Goal: Navigation & Orientation: Find specific page/section

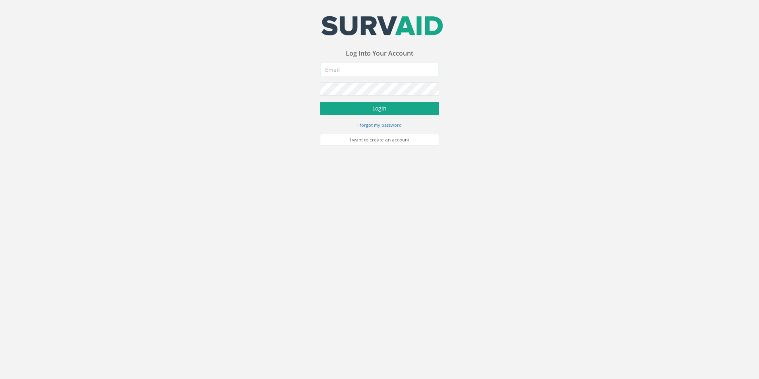
type input "[EMAIL_ADDRESS][PERSON_NAME][DOMAIN_NAME]"
click at [377, 105] on button "Login" at bounding box center [379, 108] width 119 height 13
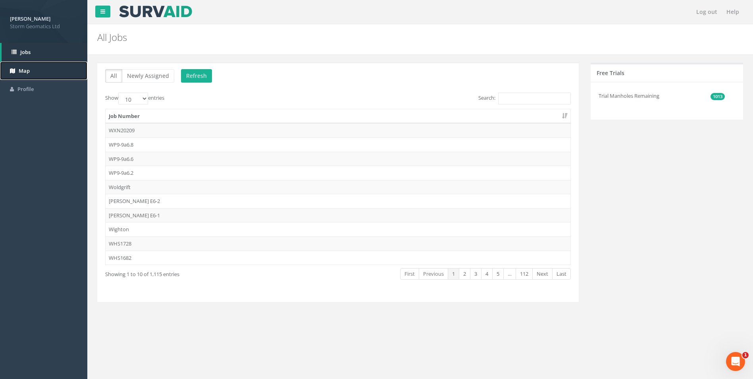
click at [20, 62] on link "Map" at bounding box center [43, 71] width 87 height 19
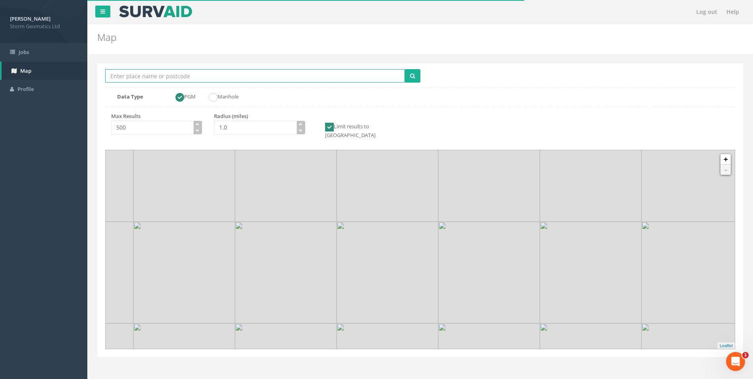
click at [152, 77] on input "Location Search Box" at bounding box center [255, 75] width 300 height 13
type input "Cannock"
click at [405, 69] on button "submit" at bounding box center [412, 75] width 15 height 13
click at [301, 125] on icon "button" at bounding box center [301, 124] width 4 height 4
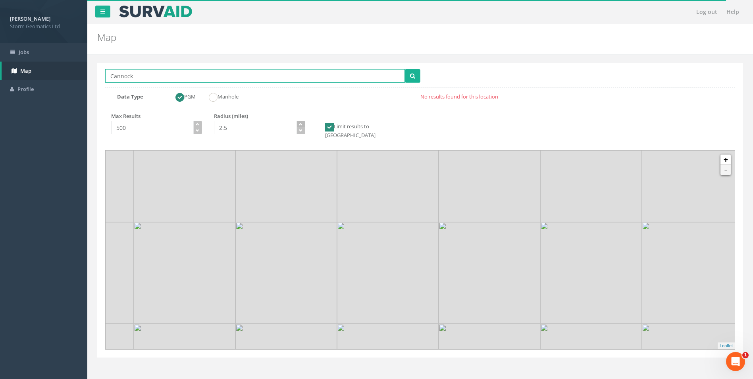
click at [301, 125] on icon "button" at bounding box center [301, 124] width 4 height 4
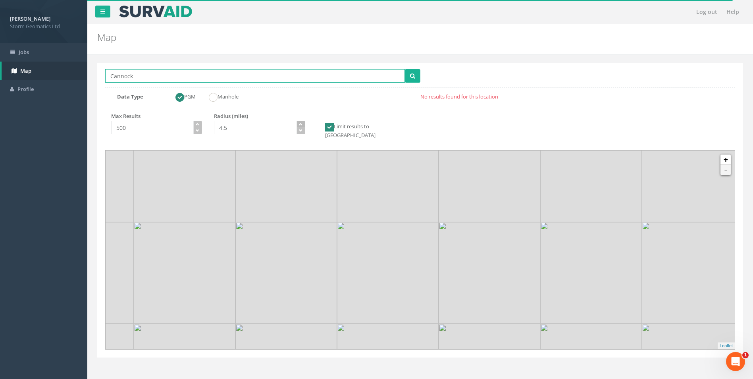
type input "5.0"
click at [301, 125] on icon "button" at bounding box center [301, 124] width 4 height 4
click at [405, 79] on button "submit" at bounding box center [412, 75] width 15 height 13
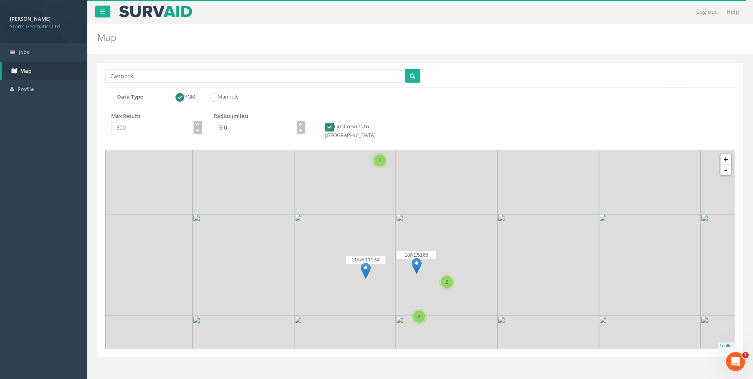
drag, startPoint x: 441, startPoint y: 240, endPoint x: 413, endPoint y: 220, distance: 33.6
click at [414, 220] on img at bounding box center [447, 265] width 102 height 102
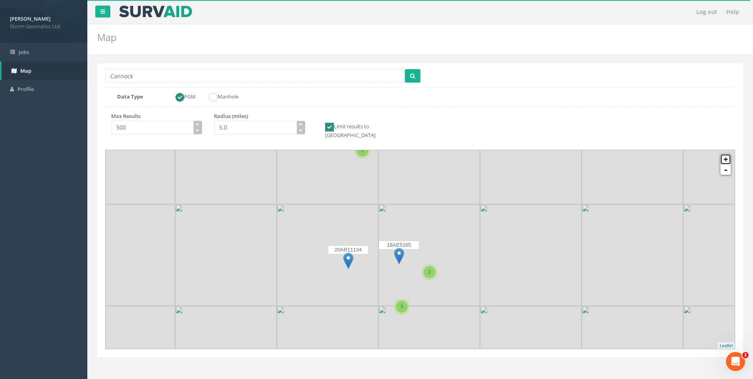
click at [726, 154] on link "+" at bounding box center [725, 159] width 10 height 10
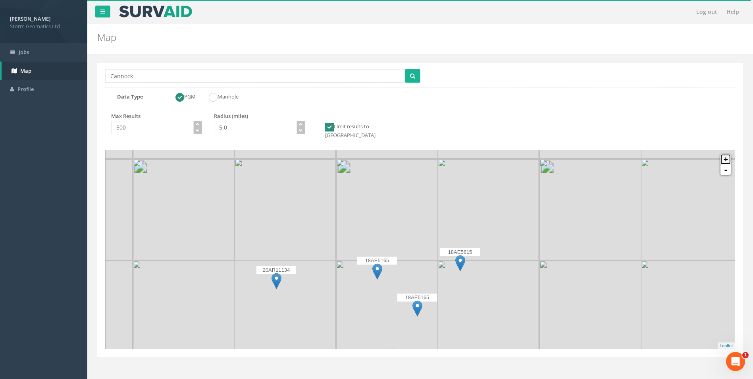
click at [726, 154] on link "+" at bounding box center [725, 159] width 10 height 10
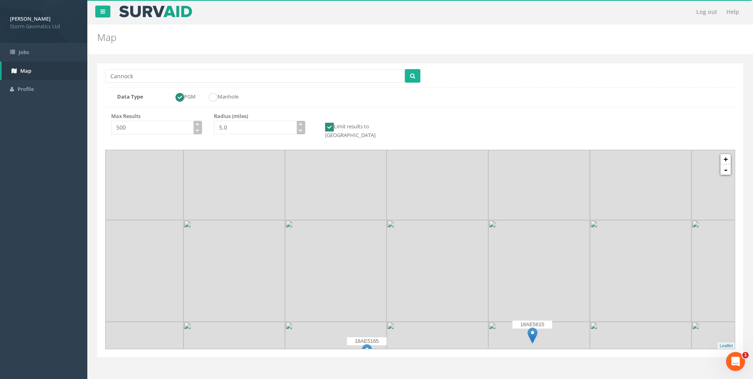
drag, startPoint x: 389, startPoint y: 200, endPoint x: 431, endPoint y: 272, distance: 83.6
click at [431, 272] on img at bounding box center [438, 271] width 102 height 102
drag, startPoint x: 391, startPoint y: 212, endPoint x: 415, endPoint y: 253, distance: 47.6
click at [413, 264] on img at bounding box center [363, 230] width 102 height 102
drag, startPoint x: 404, startPoint y: 198, endPoint x: 386, endPoint y: 250, distance: 54.6
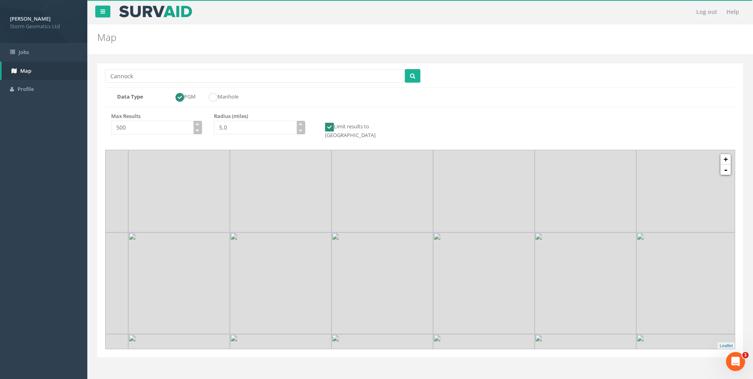
click at [391, 232] on img at bounding box center [382, 182] width 102 height 102
drag, startPoint x: 383, startPoint y: 199, endPoint x: 346, endPoint y: 277, distance: 85.4
click at [346, 277] on img at bounding box center [335, 313] width 102 height 102
drag, startPoint x: 336, startPoint y: 245, endPoint x: 364, endPoint y: 290, distance: 53.1
click at [364, 290] on img at bounding box center [363, 275] width 102 height 102
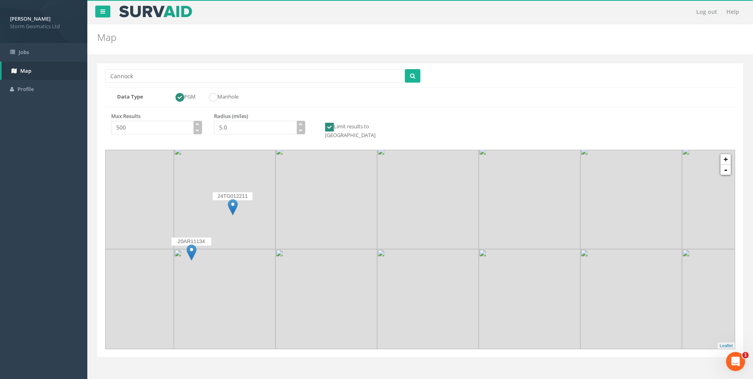
drag, startPoint x: 357, startPoint y: 205, endPoint x: 448, endPoint y: 222, distance: 92.5
click at [332, 223] on img at bounding box center [326, 198] width 102 height 102
click at [724, 164] on link "-" at bounding box center [725, 169] width 10 height 10
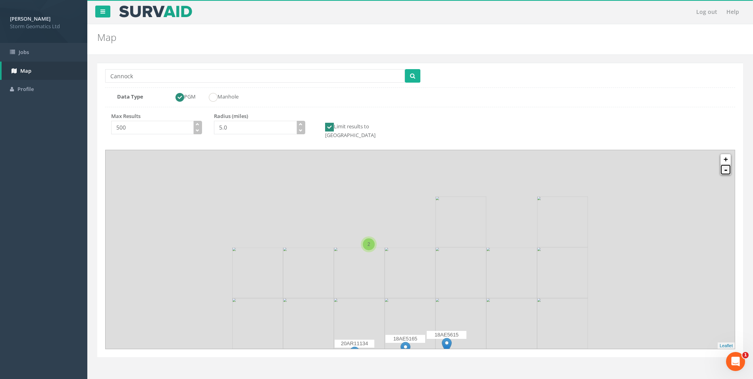
click at [724, 164] on link "-" at bounding box center [725, 169] width 10 height 10
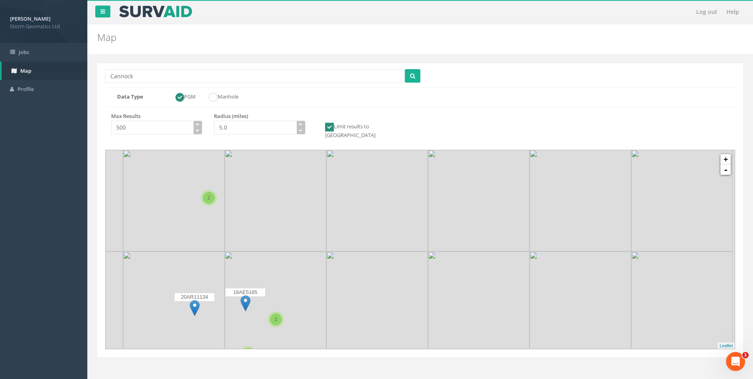
drag, startPoint x: 450, startPoint y: 229, endPoint x: 284, endPoint y: 198, distance: 168.7
click at [285, 198] on img at bounding box center [276, 201] width 102 height 102
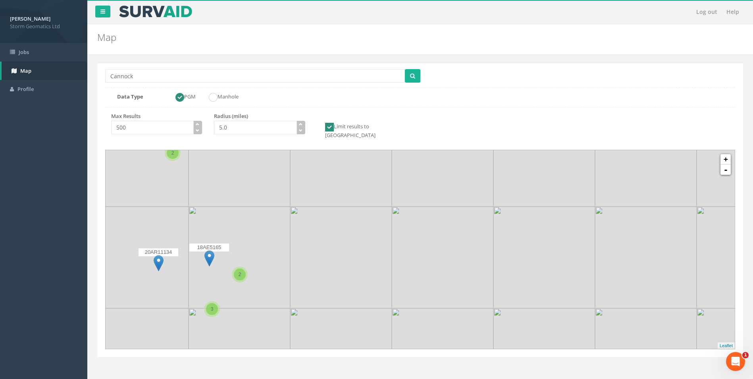
drag, startPoint x: 337, startPoint y: 250, endPoint x: 327, endPoint y: 237, distance: 16.1
click at [327, 237] on img at bounding box center [341, 257] width 102 height 102
click at [730, 154] on link "+" at bounding box center [725, 159] width 10 height 10
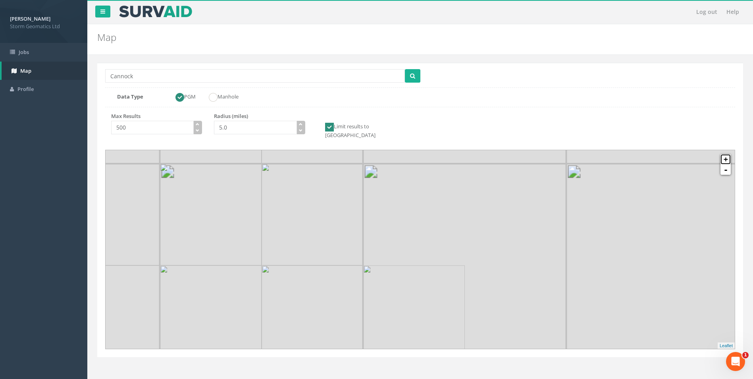
drag, startPoint x: 730, startPoint y: 154, endPoint x: 712, endPoint y: 156, distance: 18.0
click at [729, 154] on link "+" at bounding box center [725, 159] width 10 height 10
drag, startPoint x: 368, startPoint y: 223, endPoint x: 496, endPoint y: 295, distance: 146.9
click at [502, 296] on img at bounding box center [492, 288] width 102 height 102
drag, startPoint x: 345, startPoint y: 232, endPoint x: 412, endPoint y: 306, distance: 100.0
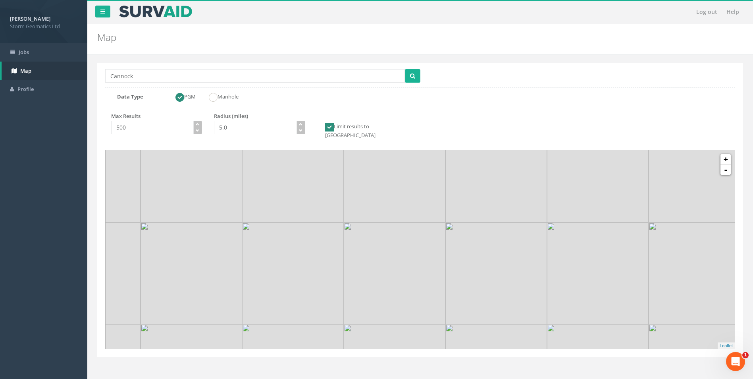
click at [419, 323] on img at bounding box center [395, 273] width 102 height 102
drag, startPoint x: 358, startPoint y: 201, endPoint x: 338, endPoint y: 289, distance: 90.3
click at [338, 289] on img at bounding box center [359, 282] width 102 height 102
drag, startPoint x: 317, startPoint y: 247, endPoint x: 326, endPoint y: 295, distance: 49.3
click at [327, 296] on img at bounding box center [373, 341] width 102 height 102
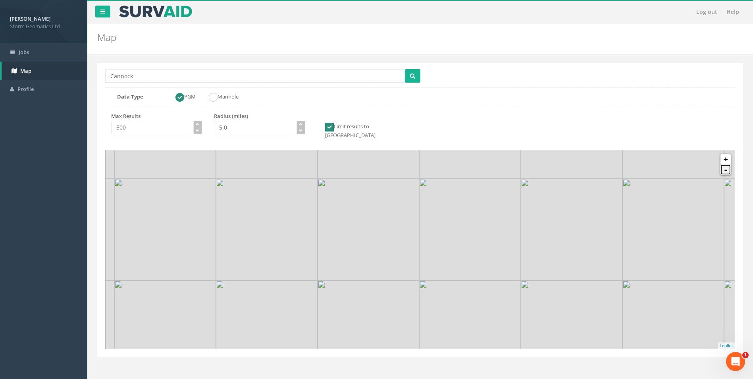
click at [723, 166] on link "-" at bounding box center [725, 169] width 10 height 10
click at [723, 155] on link "+" at bounding box center [725, 159] width 10 height 10
click at [165, 78] on input "Cannock" at bounding box center [255, 75] width 300 height 13
type input "C"
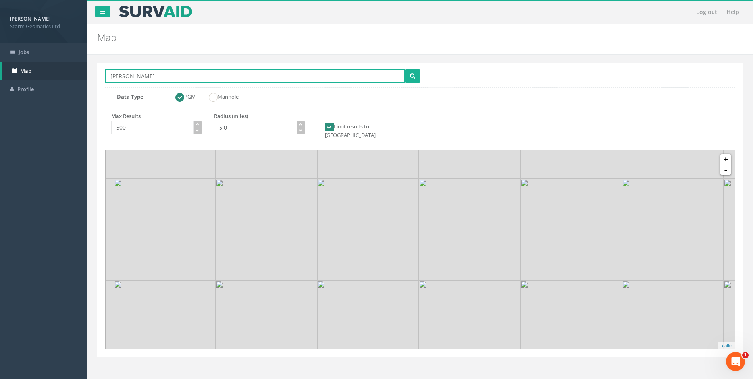
click at [405, 69] on button "submit" at bounding box center [412, 75] width 15 height 13
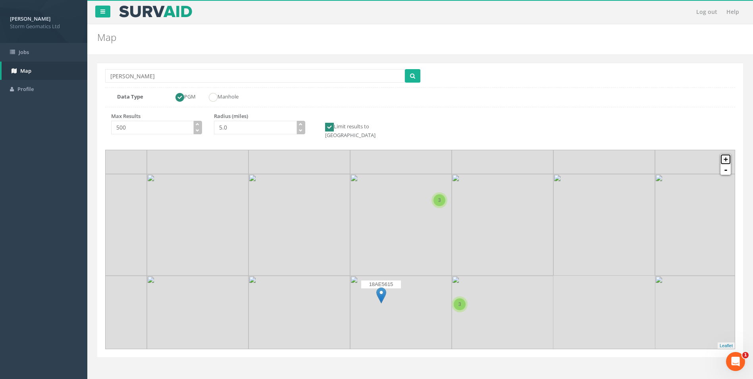
click at [724, 154] on link "+" at bounding box center [725, 159] width 10 height 10
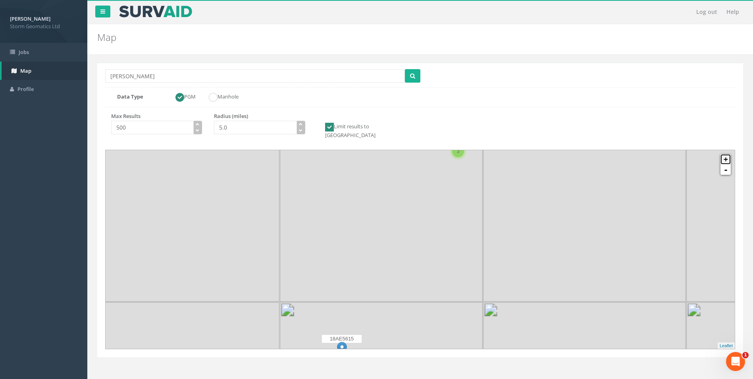
click at [724, 154] on link "+" at bounding box center [725, 159] width 10 height 10
drag, startPoint x: 433, startPoint y: 242, endPoint x: 270, endPoint y: 180, distance: 173.6
click at [270, 180] on img at bounding box center [286, 167] width 102 height 102
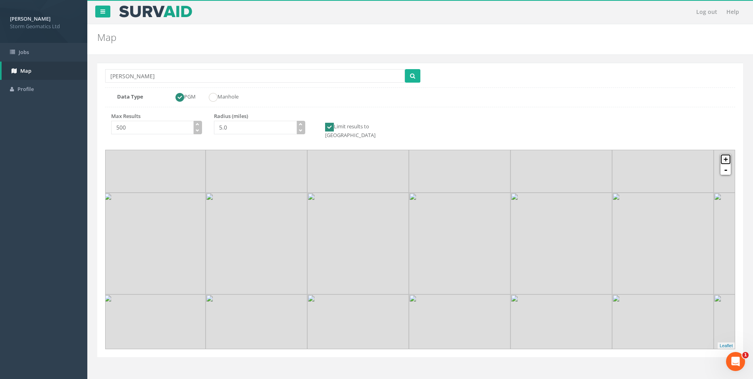
click at [725, 154] on link "+" at bounding box center [725, 159] width 10 height 10
click at [548, 208] on img at bounding box center [497, 251] width 102 height 102
drag, startPoint x: 372, startPoint y: 216, endPoint x: 383, endPoint y: 230, distance: 17.5
click at [383, 230] on img at bounding box center [401, 251] width 102 height 102
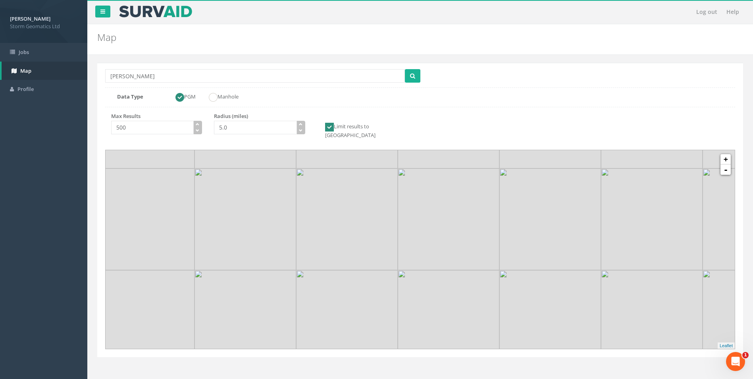
drag, startPoint x: 312, startPoint y: 201, endPoint x: 156, endPoint y: 167, distance: 159.1
click at [156, 168] on img at bounding box center [144, 219] width 102 height 102
drag, startPoint x: 46, startPoint y: 79, endPoint x: -3, endPoint y: 79, distance: 48.4
click at [0, 79] on html "[PERSON_NAME] Storm Geomatics Ltd Logout S Jobs Map Profile Log out Help Map Lo…" at bounding box center [376, 189] width 753 height 379
click at [405, 69] on button "submit" at bounding box center [412, 75] width 15 height 13
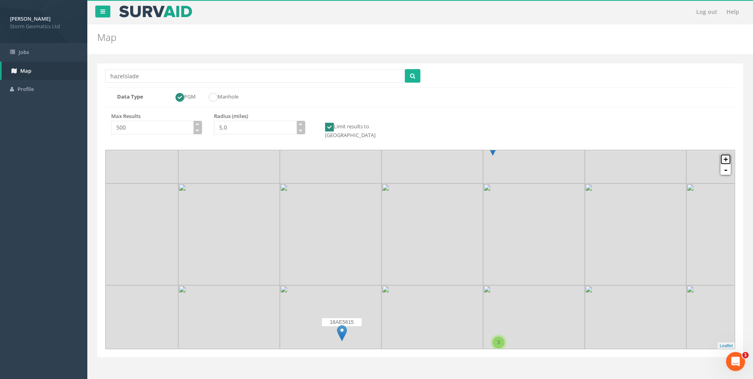
click at [728, 154] on link "+" at bounding box center [725, 159] width 10 height 10
drag, startPoint x: 499, startPoint y: 288, endPoint x: 383, endPoint y: 228, distance: 131.3
click at [383, 230] on img at bounding box center [402, 281] width 102 height 102
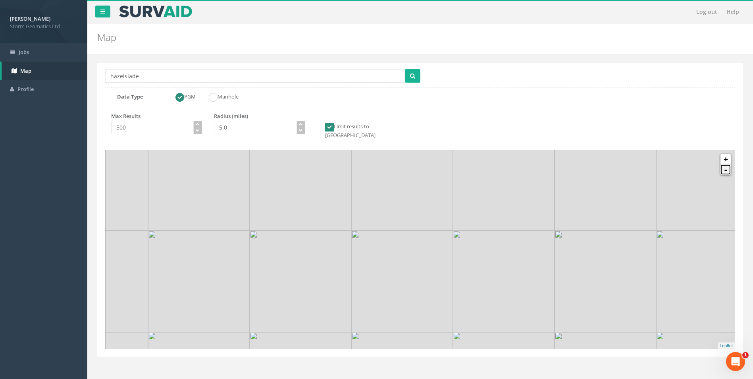
click at [723, 164] on link "-" at bounding box center [725, 169] width 10 height 10
drag, startPoint x: 530, startPoint y: 237, endPoint x: 500, endPoint y: 203, distance: 45.6
click at [500, 203] on img at bounding box center [510, 208] width 102 height 102
drag, startPoint x: 164, startPoint y: 76, endPoint x: 55, endPoint y: 86, distance: 109.2
click at [55, 86] on div "[PERSON_NAME] Storm Geomatics Ltd Logout S Jobs Map Profile Log out Help Map Lo…" at bounding box center [376, 238] width 753 height 476
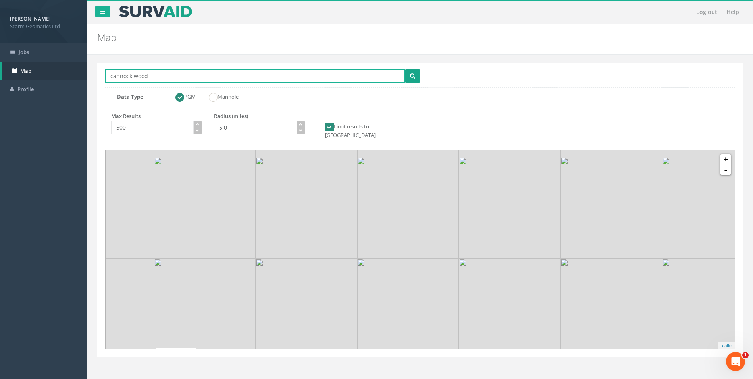
type input "cannock wood"
click at [406, 78] on button "submit" at bounding box center [412, 75] width 15 height 13
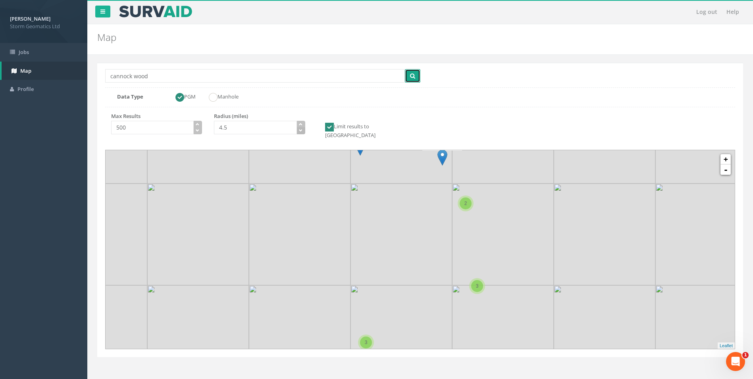
click at [299, 131] on icon "button" at bounding box center [301, 131] width 4 height 4
click at [413, 78] on icon "submit" at bounding box center [412, 76] width 5 height 6
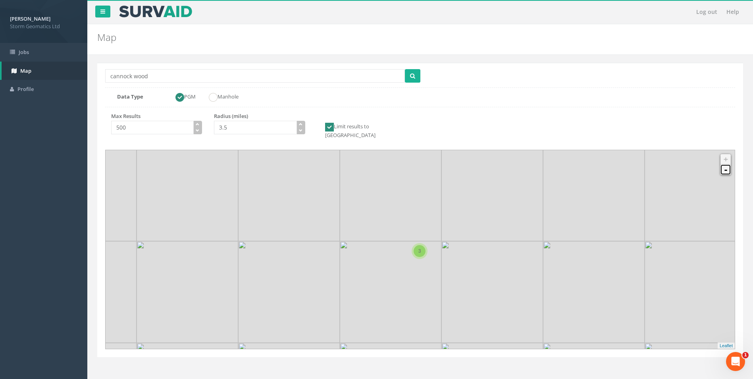
click at [727, 164] on link "-" at bounding box center [725, 169] width 10 height 10
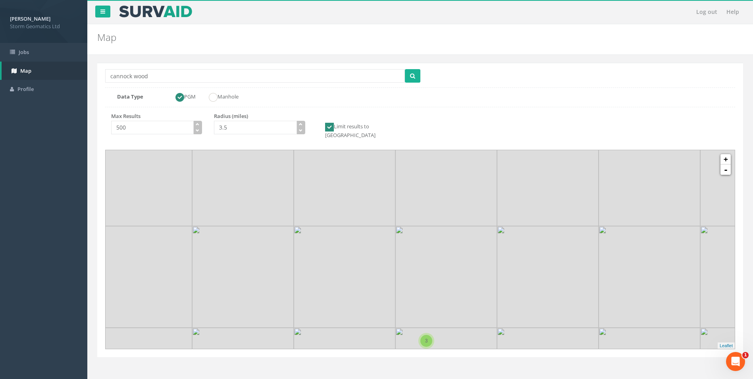
drag, startPoint x: 460, startPoint y: 213, endPoint x: 466, endPoint y: 305, distance: 91.8
click at [466, 305] on img at bounding box center [446, 277] width 102 height 102
click at [300, 131] on icon "button" at bounding box center [301, 131] width 4 height 4
click at [408, 77] on button "submit" at bounding box center [412, 75] width 15 height 13
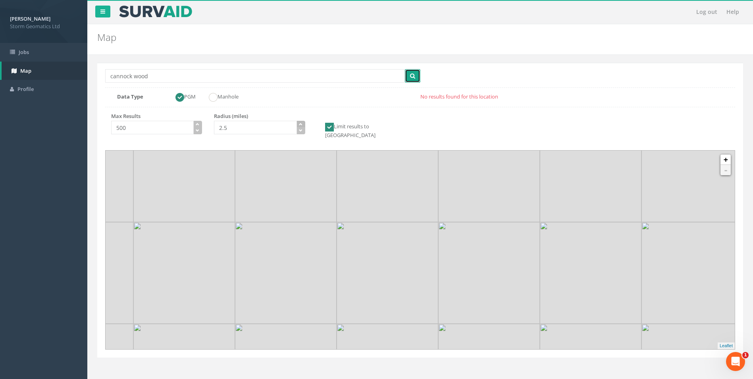
type input "3.0"
click at [300, 123] on icon "button" at bounding box center [301, 124] width 4 height 4
click at [414, 77] on icon "submit" at bounding box center [412, 76] width 5 height 6
click at [420, 248] on span "3" at bounding box center [419, 251] width 3 height 6
click at [411, 245] on img at bounding box center [413, 250] width 10 height 16
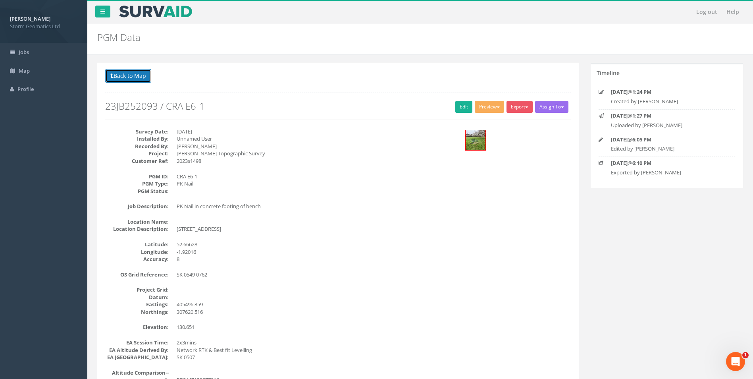
click at [128, 71] on button "Back to Map" at bounding box center [128, 75] width 46 height 13
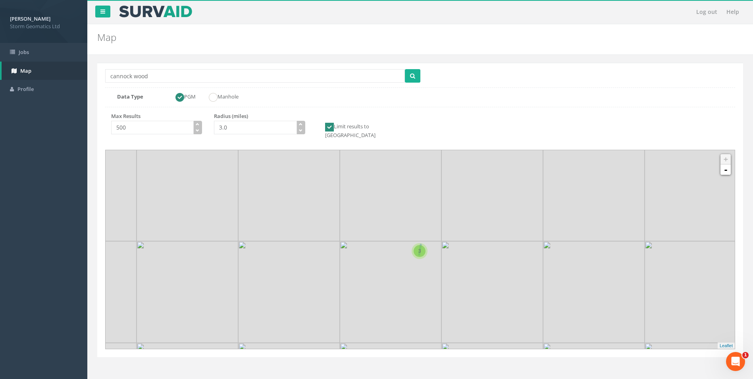
click at [420, 248] on span "3" at bounding box center [419, 251] width 3 height 6
click at [417, 230] on img at bounding box center [420, 238] width 10 height 16
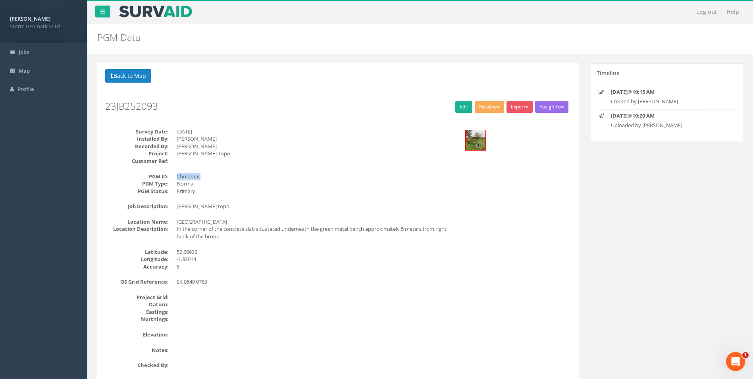
drag, startPoint x: 175, startPoint y: 175, endPoint x: 200, endPoint y: 177, distance: 24.8
click at [200, 177] on dl "PGM ID: Christmas PGM Type: Normal PGM Status: Primary" at bounding box center [278, 184] width 346 height 22
drag, startPoint x: 200, startPoint y: 177, endPoint x: 258, endPoint y: 211, distance: 67.0
click at [258, 211] on div "Survey Date: [DATE] Installed By: [PERSON_NAME] Recorded By: [PERSON_NAME] Proj…" at bounding box center [278, 252] width 358 height 249
click at [129, 75] on button "Back to Map" at bounding box center [128, 75] width 46 height 13
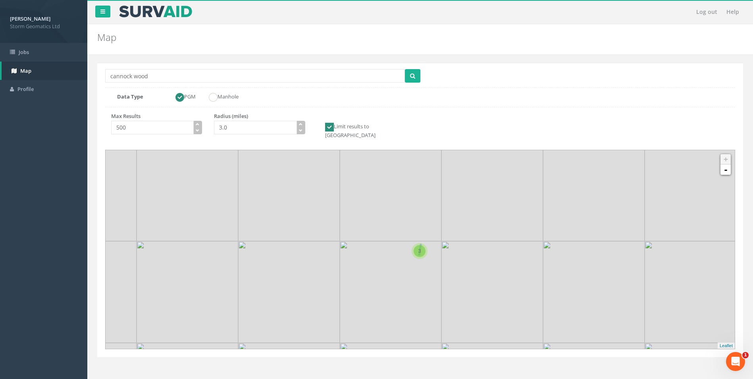
click at [420, 248] on span "3" at bounding box center [419, 251] width 3 height 6
click at [412, 242] on img at bounding box center [413, 250] width 10 height 16
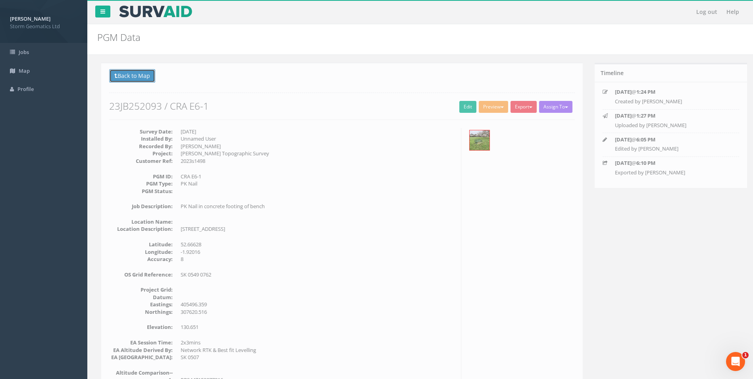
click at [124, 77] on button "Back to Map" at bounding box center [128, 75] width 46 height 13
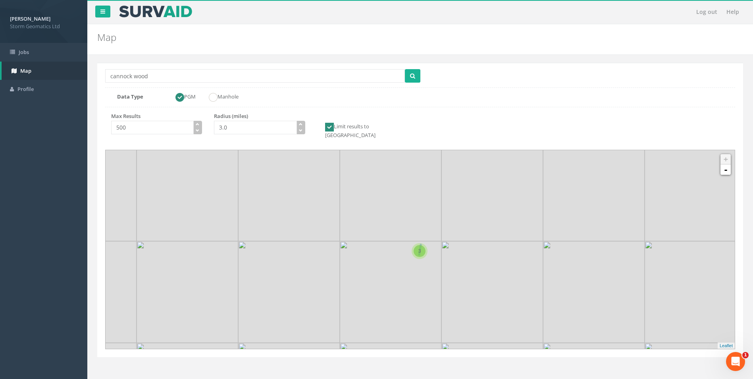
click at [419, 248] on span "3" at bounding box center [419, 251] width 3 height 6
click at [427, 244] on div "23JB252093-CRA E6-1" at bounding box center [413, 247] width 40 height 24
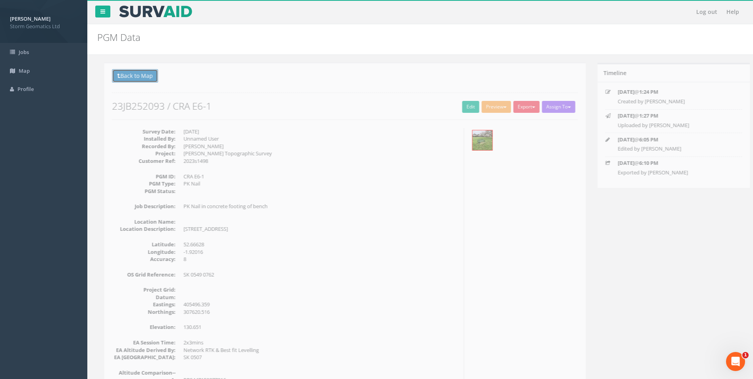
click at [125, 71] on button "Back to Map" at bounding box center [128, 75] width 46 height 13
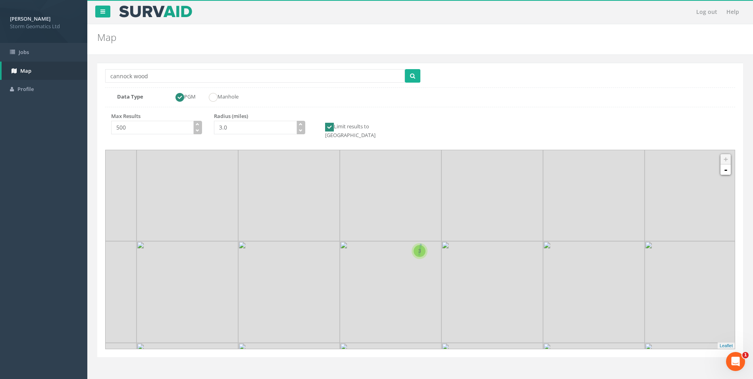
click at [421, 245] on div "3" at bounding box center [419, 251] width 12 height 12
click at [419, 248] on span "3" at bounding box center [419, 251] width 3 height 6
click at [420, 230] on img at bounding box center [420, 238] width 10 height 16
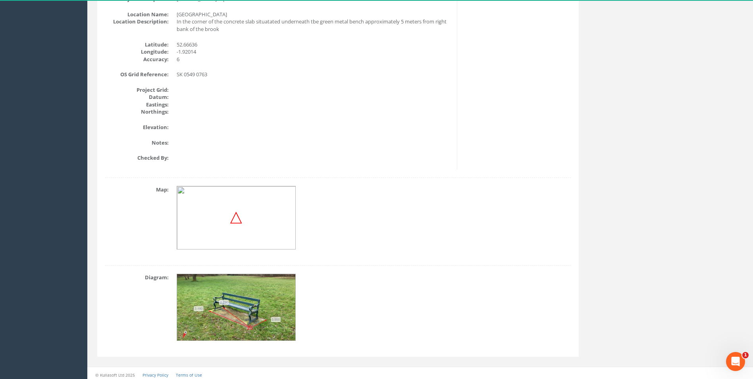
scroll to position [211, 0]
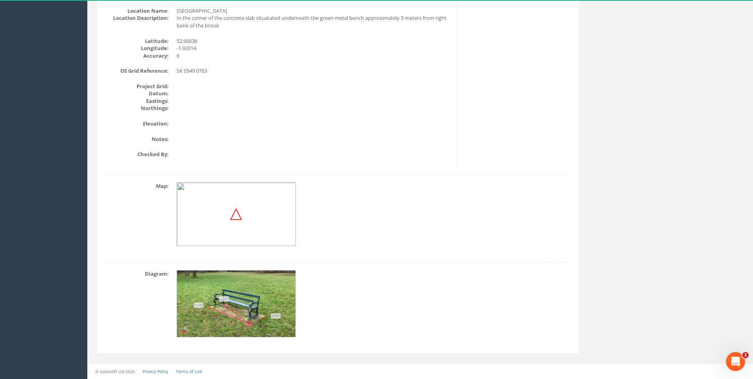
click at [238, 295] on img at bounding box center [236, 303] width 119 height 67
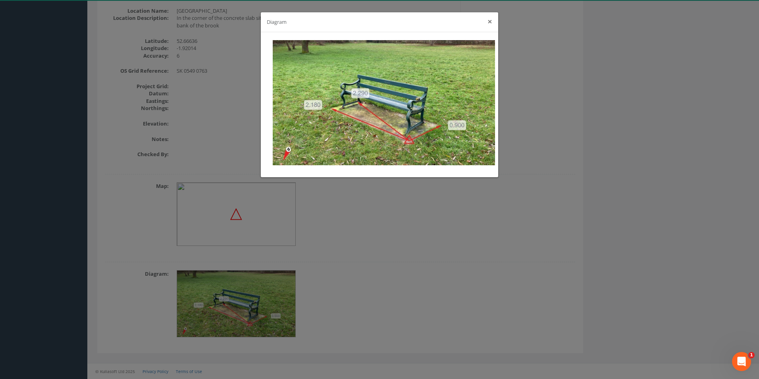
click at [490, 19] on button "×" at bounding box center [489, 21] width 5 height 8
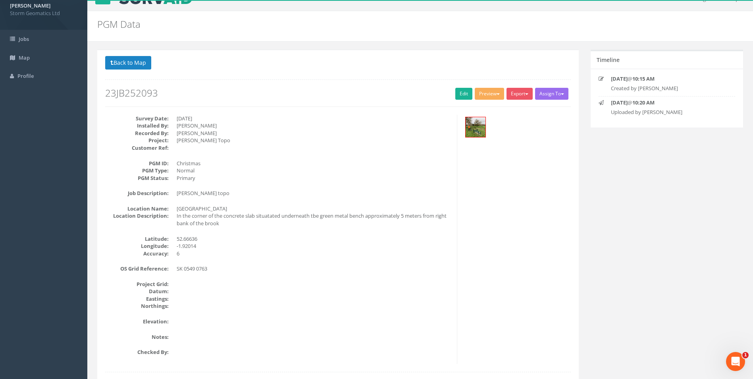
scroll to position [12, 0]
click at [140, 65] on button "Back to Map" at bounding box center [128, 63] width 46 height 13
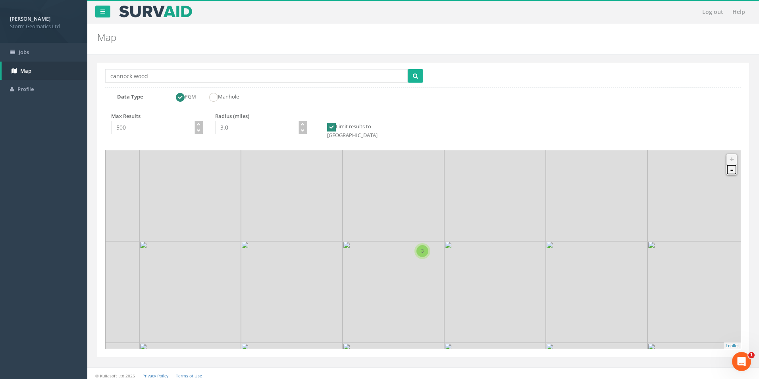
click at [729, 166] on link "-" at bounding box center [731, 169] width 10 height 10
drag, startPoint x: 296, startPoint y: 201, endPoint x: 319, endPoint y: 235, distance: 40.9
click at [319, 235] on icon at bounding box center [446, 283] width 662 height 207
click at [728, 167] on icon at bounding box center [423, 249] width 662 height 207
click at [731, 168] on icon at bounding box center [423, 249] width 662 height 207
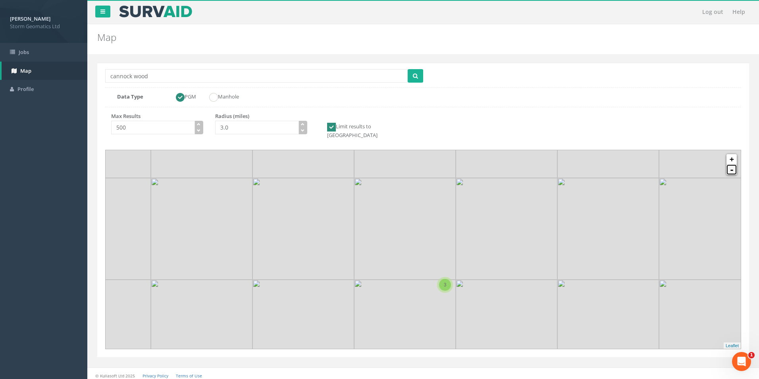
click at [732, 164] on link "-" at bounding box center [731, 169] width 10 height 10
drag, startPoint x: 447, startPoint y: 176, endPoint x: 451, endPoint y: 265, distance: 89.4
click at [451, 265] on icon at bounding box center [427, 335] width 662 height 207
click at [731, 165] on link "-" at bounding box center [731, 169] width 10 height 10
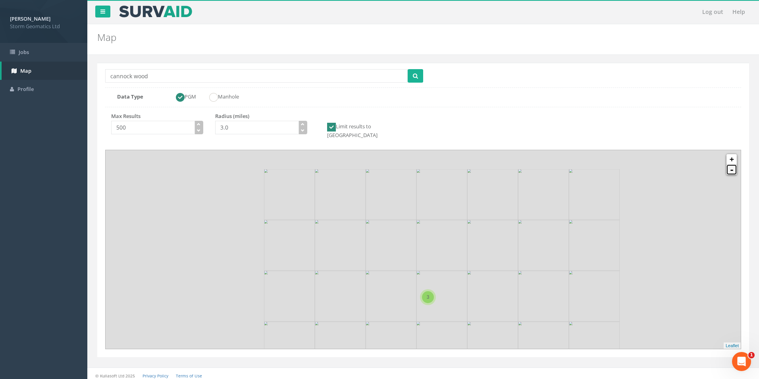
click at [731, 165] on link "-" at bounding box center [731, 169] width 10 height 10
drag, startPoint x: 311, startPoint y: 230, endPoint x: 309, endPoint y: 234, distance: 4.3
click at [308, 234] on icon at bounding box center [423, 253] width 662 height 207
click at [733, 154] on link "+" at bounding box center [731, 159] width 10 height 10
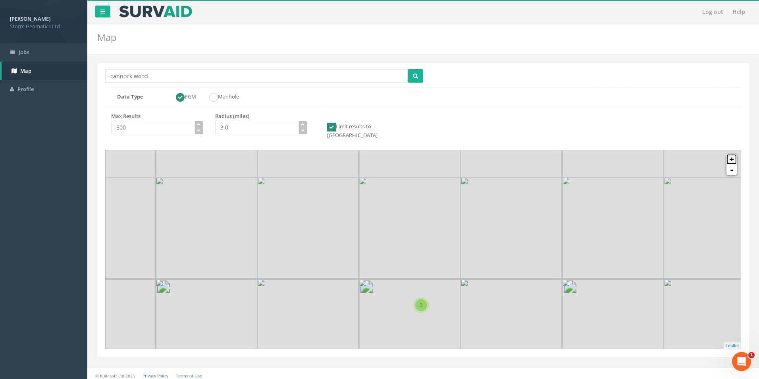
click at [733, 154] on link "+" at bounding box center [731, 159] width 10 height 10
drag, startPoint x: 540, startPoint y: 267, endPoint x: 521, endPoint y: 199, distance: 71.0
click at [521, 199] on icon at bounding box center [406, 184] width 662 height 207
click at [732, 154] on link "+" at bounding box center [731, 159] width 10 height 10
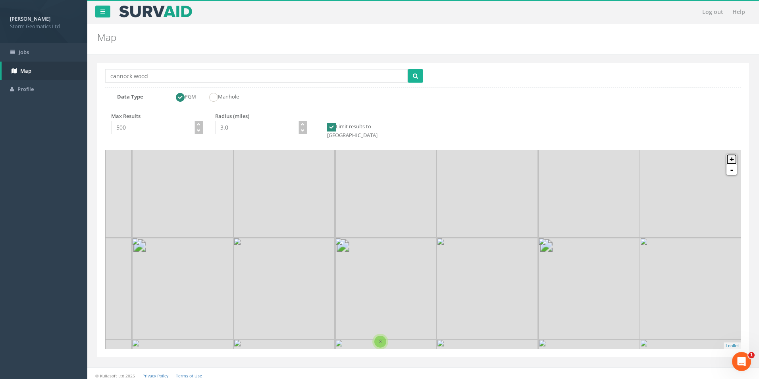
click at [732, 154] on link "+" at bounding box center [731, 159] width 10 height 10
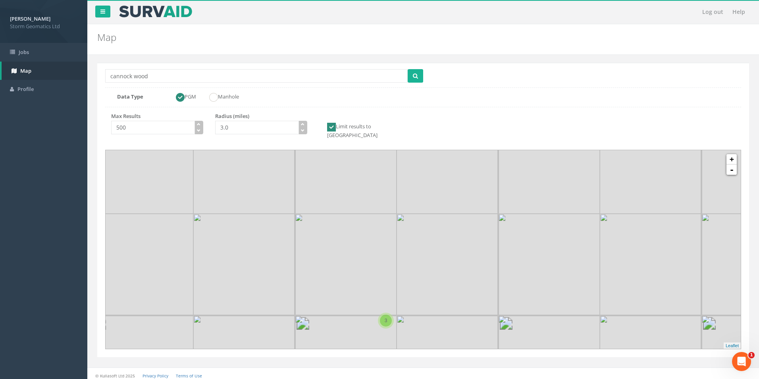
drag, startPoint x: 499, startPoint y: 280, endPoint x: 547, endPoint y: 166, distance: 124.1
click at [547, 166] on icon at bounding box center [471, 136] width 662 height 207
drag, startPoint x: 548, startPoint y: 232, endPoint x: 544, endPoint y: 199, distance: 33.2
click at [544, 199] on icon at bounding box center [421, 221] width 662 height 207
click at [735, 154] on link "+" at bounding box center [731, 159] width 10 height 10
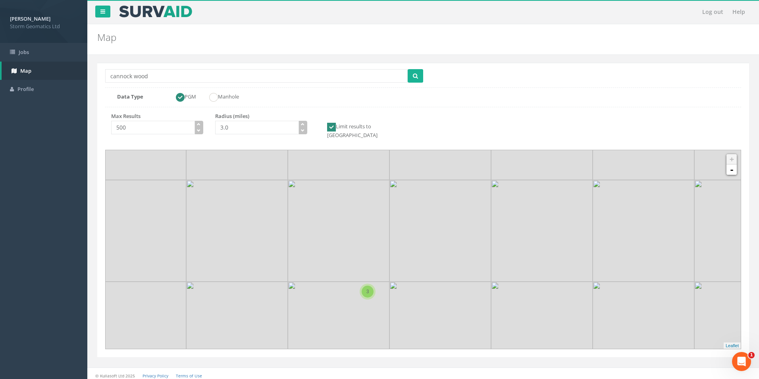
drag, startPoint x: 504, startPoint y: 247, endPoint x: 531, endPoint y: 207, distance: 48.8
click at [531, 207] on icon at bounding box center [451, 211] width 662 height 207
drag, startPoint x: 353, startPoint y: 246, endPoint x: 350, endPoint y: 240, distance: 7.5
click at [350, 240] on icon at bounding box center [413, 222] width 662 height 207
drag, startPoint x: 283, startPoint y: 194, endPoint x: 305, endPoint y: 222, distance: 35.6
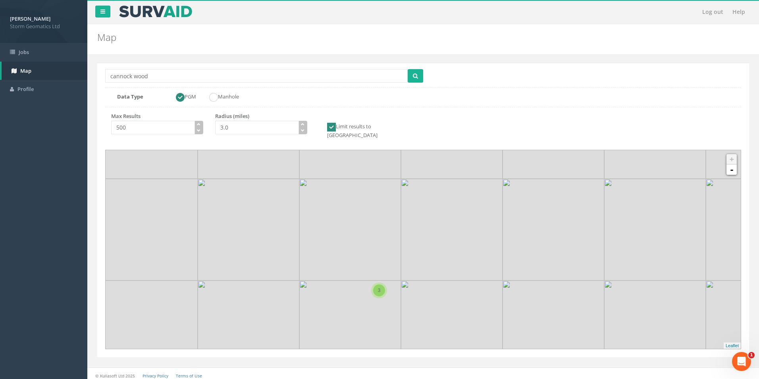
click at [305, 222] on icon at bounding box center [446, 276] width 662 height 207
click at [729, 164] on link "-" at bounding box center [731, 169] width 10 height 10
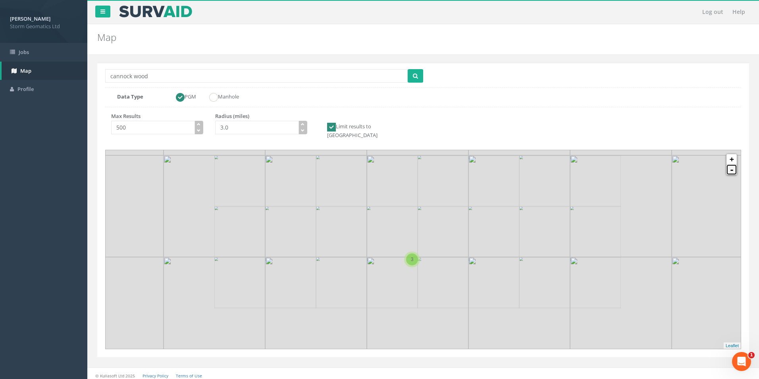
click at [729, 164] on link "-" at bounding box center [731, 169] width 10 height 10
drag, startPoint x: 427, startPoint y: 186, endPoint x: 490, endPoint y: 300, distance: 129.7
click at [490, 300] on icon at bounding box center [487, 363] width 662 height 207
click at [737, 167] on icon at bounding box center [423, 249] width 662 height 207
click at [734, 165] on link "-" at bounding box center [731, 169] width 10 height 10
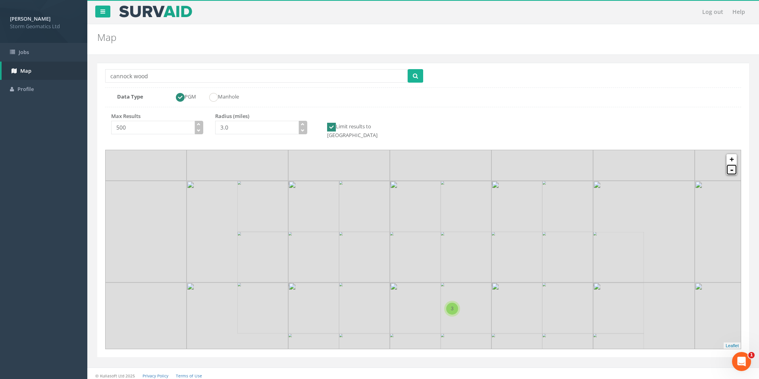
click at [734, 165] on link "-" at bounding box center [731, 169] width 10 height 10
drag, startPoint x: 501, startPoint y: 175, endPoint x: 562, endPoint y: 264, distance: 108.0
click at [562, 264] on icon at bounding box center [476, 322] width 662 height 207
drag, startPoint x: 413, startPoint y: 196, endPoint x: 446, endPoint y: 237, distance: 52.4
click at [446, 237] on icon at bounding box center [455, 287] width 662 height 207
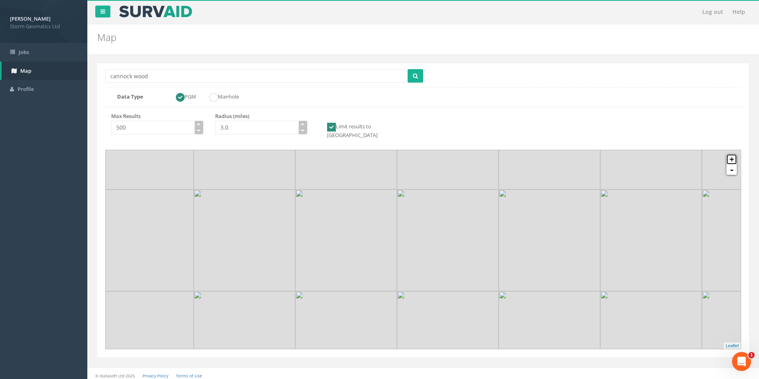
click at [730, 154] on link "+" at bounding box center [731, 159] width 10 height 10
drag, startPoint x: 435, startPoint y: 176, endPoint x: 538, endPoint y: 290, distance: 154.2
click at [538, 290] on icon at bounding box center [505, 345] width 662 height 207
click at [733, 154] on link "+" at bounding box center [731, 159] width 10 height 10
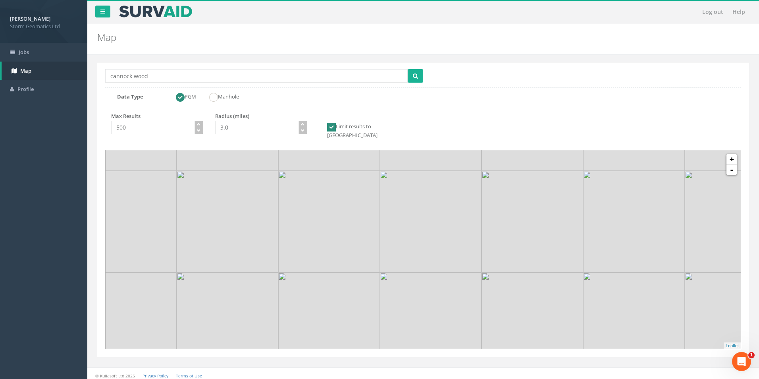
drag, startPoint x: 422, startPoint y: 194, endPoint x: 484, endPoint y: 272, distance: 99.3
click at [484, 272] on icon at bounding box center [485, 324] width 662 height 207
